Goal: Task Accomplishment & Management: Manage account settings

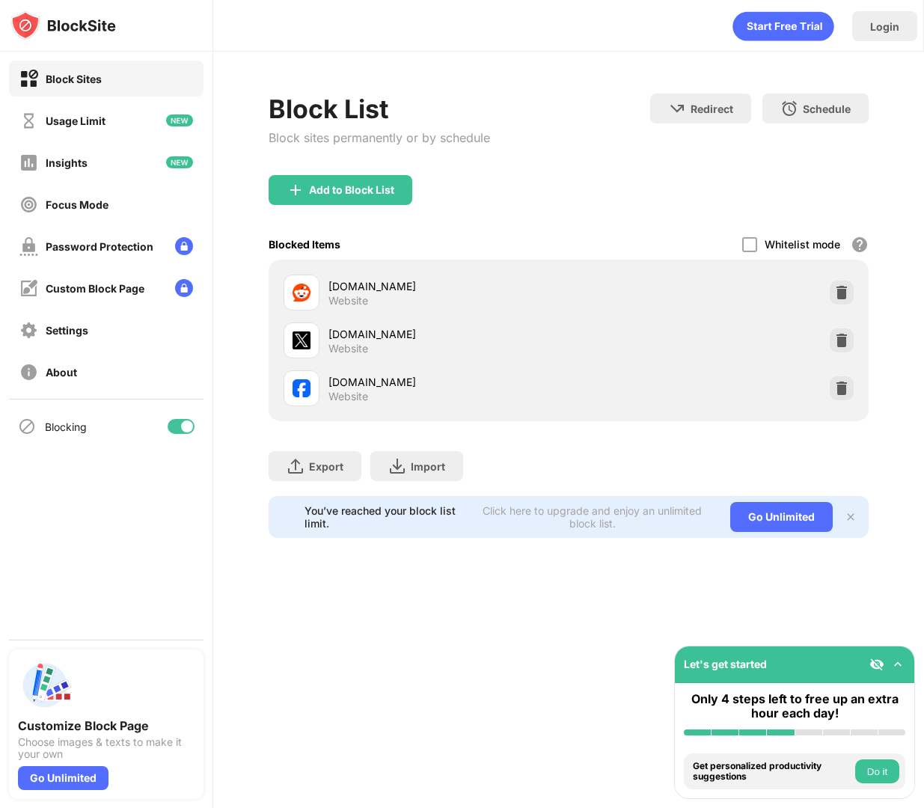
click at [391, 653] on div "Login Block List Block sites permanently or by schedule Redirect Choose a site …" at bounding box center [568, 404] width 711 height 808
click at [903, 337] on div "Block List Block sites permanently or by schedule Redirect Choose a site to be …" at bounding box center [568, 316] width 711 height 528
click at [841, 334] on img at bounding box center [841, 340] width 15 height 15
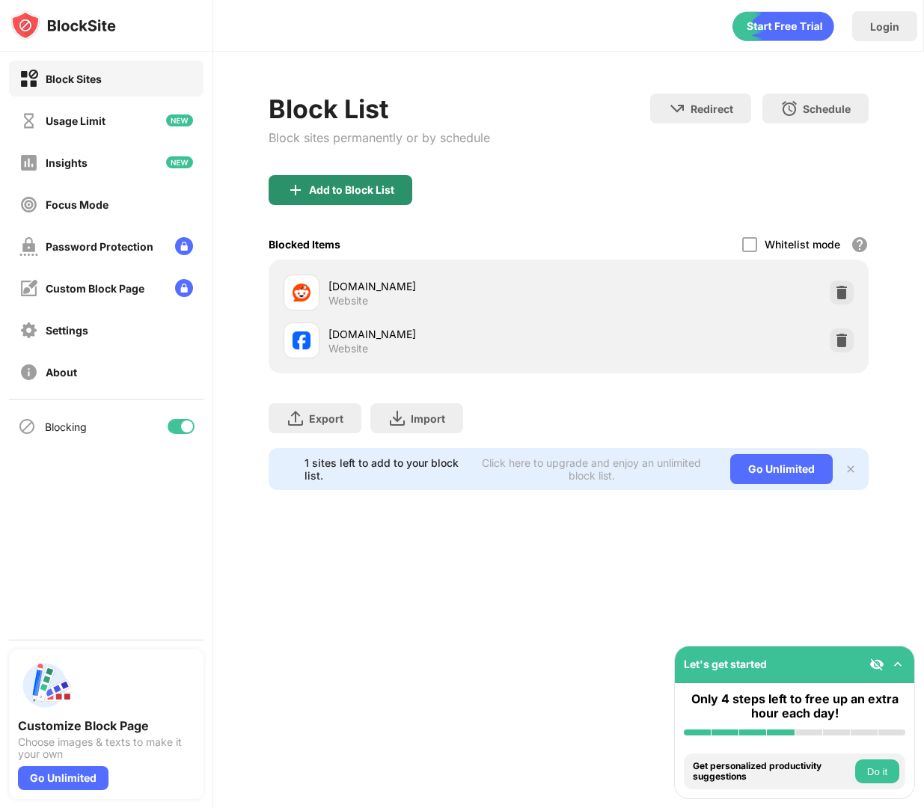
click at [327, 188] on div "Add to Block List" at bounding box center [351, 190] width 85 height 12
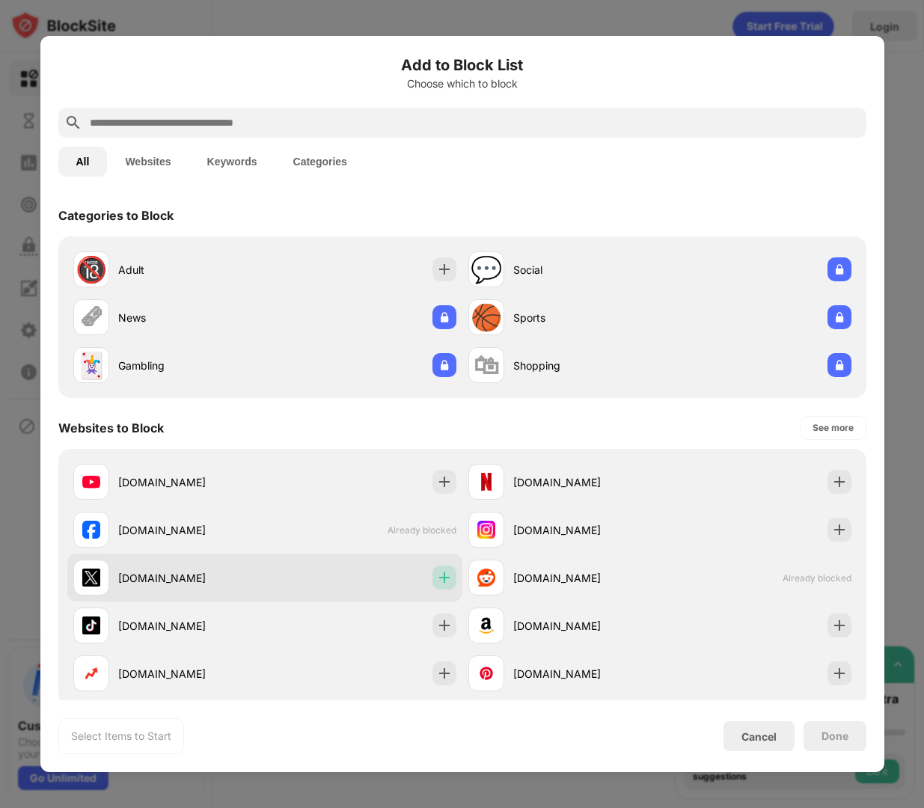
click at [450, 581] on img at bounding box center [444, 577] width 15 height 15
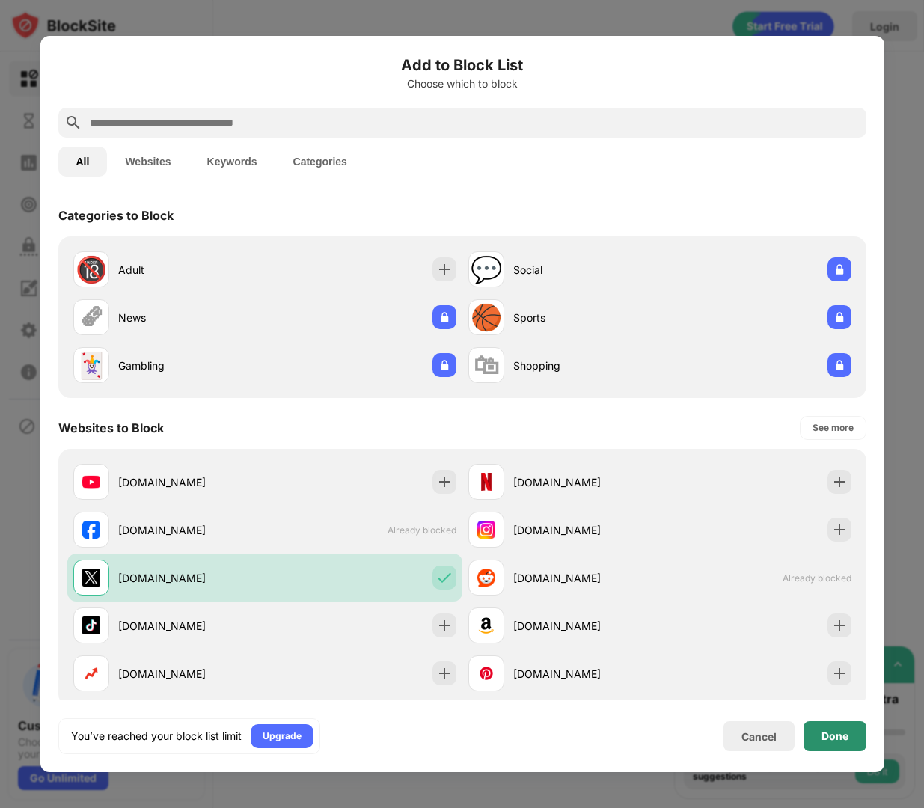
click at [850, 741] on div "Done" at bounding box center [834, 736] width 63 height 30
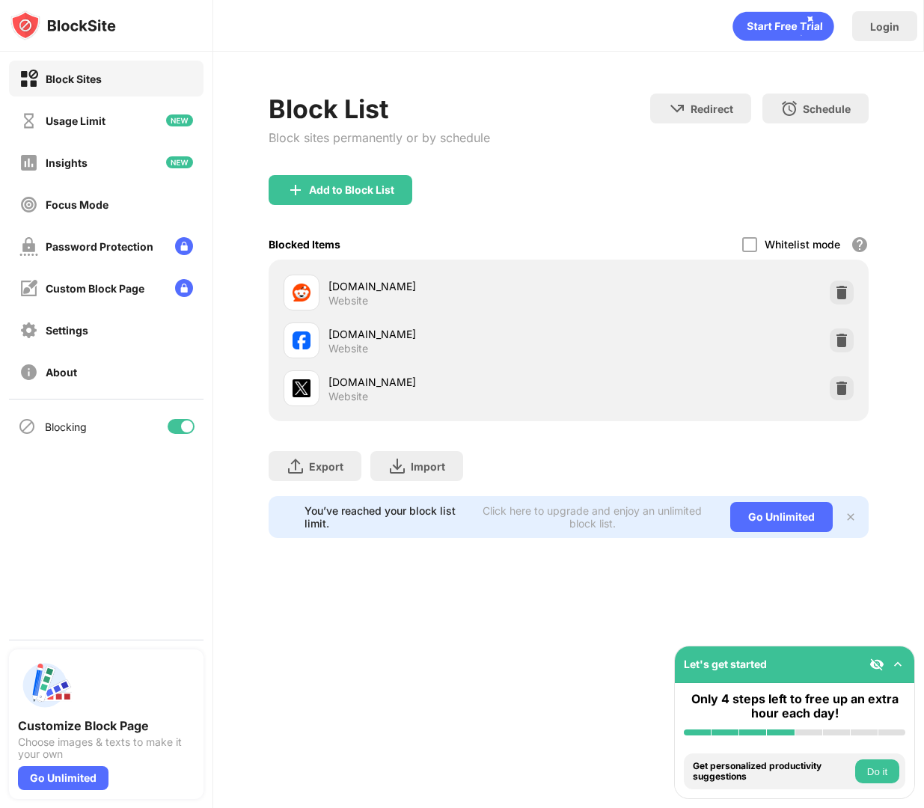
click at [566, 734] on div "Login Block List Block sites permanently or by schedule Redirect Choose a site …" at bounding box center [568, 404] width 711 height 808
